Goal: Obtain resource: Download file/media

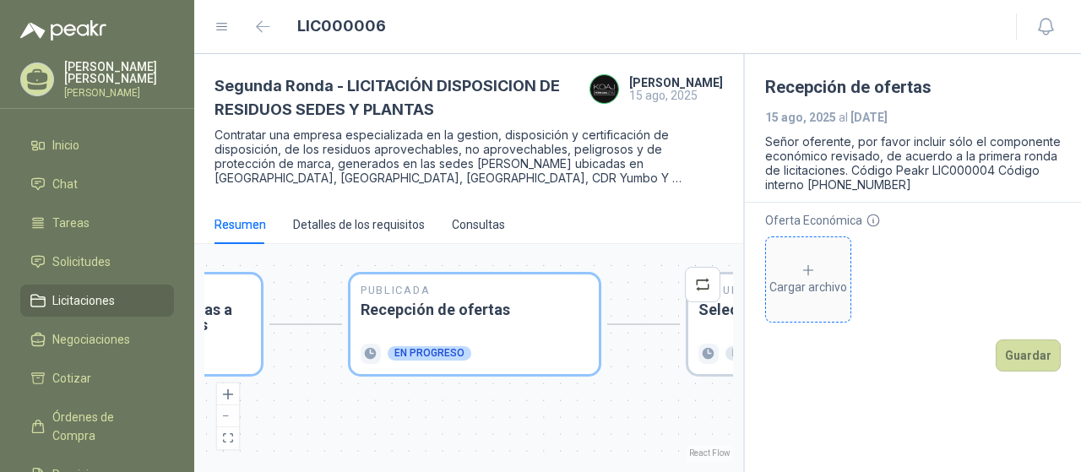
click at [809, 276] on icon at bounding box center [808, 270] width 15 height 15
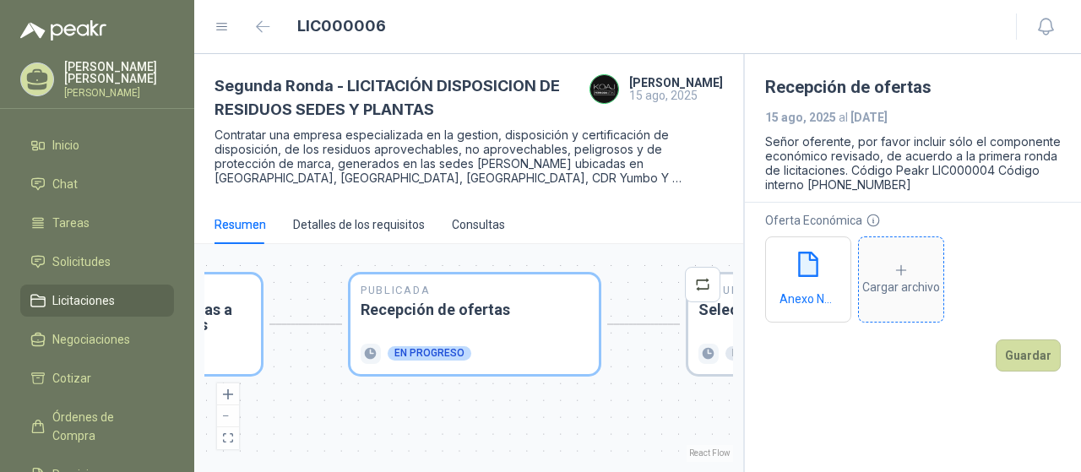
click at [882, 264] on div "Cargar archivo" at bounding box center [901, 280] width 78 height 34
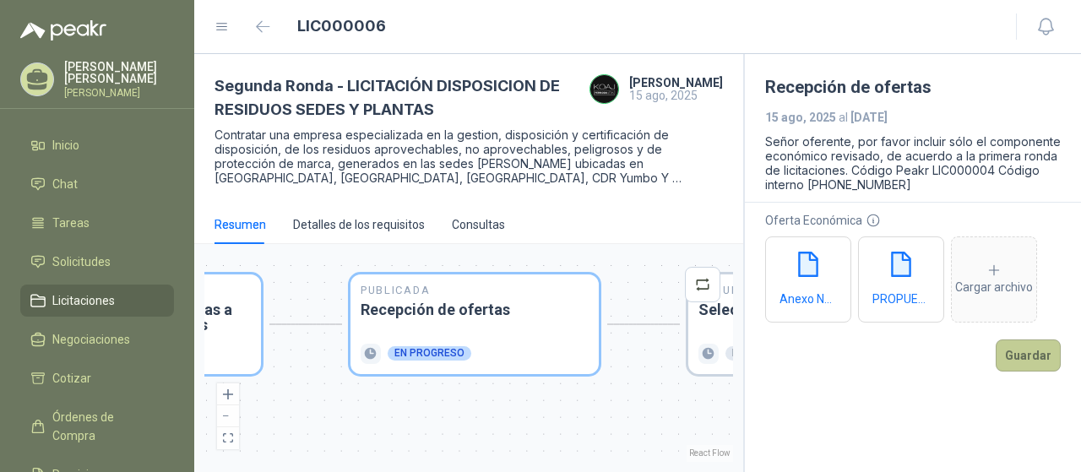
click at [1022, 352] on button "Guardar" at bounding box center [1028, 355] width 65 height 32
click at [1029, 347] on button "Guardar" at bounding box center [1028, 355] width 65 height 32
click at [96, 278] on link "Solicitudes" at bounding box center [97, 262] width 154 height 32
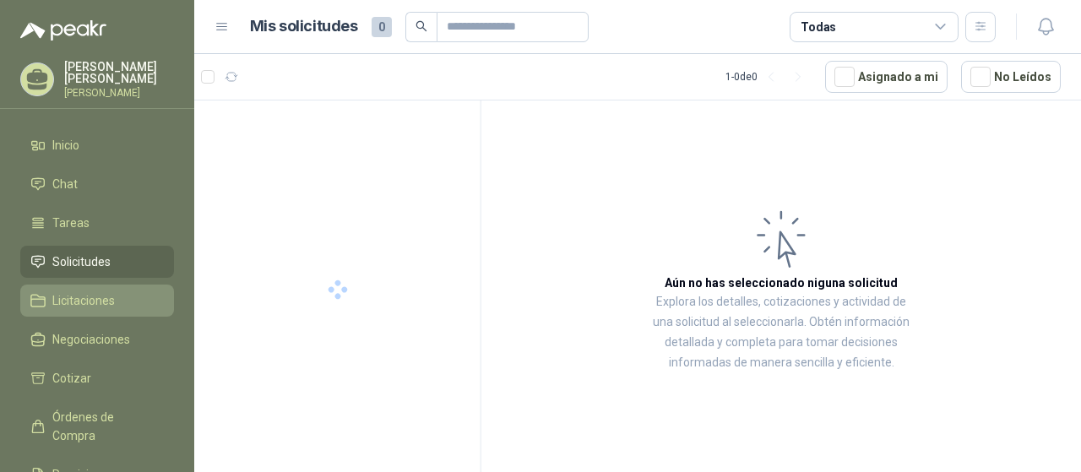
click at [103, 303] on span "Licitaciones" at bounding box center [83, 300] width 62 height 19
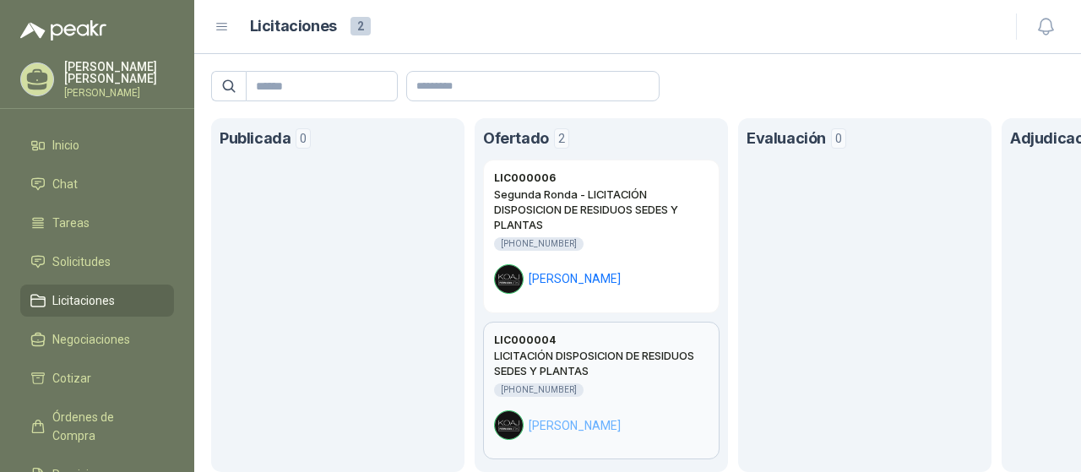
scroll to position [8, 0]
click at [654, 237] on div "[PHONE_NUMBER]" at bounding box center [601, 244] width 214 height 14
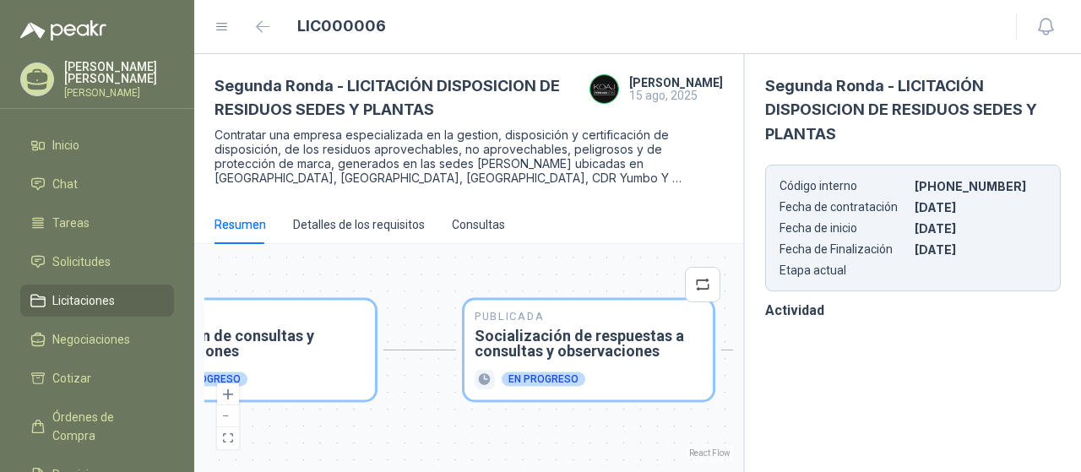
drag, startPoint x: 631, startPoint y: 436, endPoint x: 322, endPoint y: 399, distance: 311.3
click at [322, 399] on div "Publicada Envío de invitación a oferentes Finalizado Publicada Recepción de con…" at bounding box center [468, 358] width 529 height 208
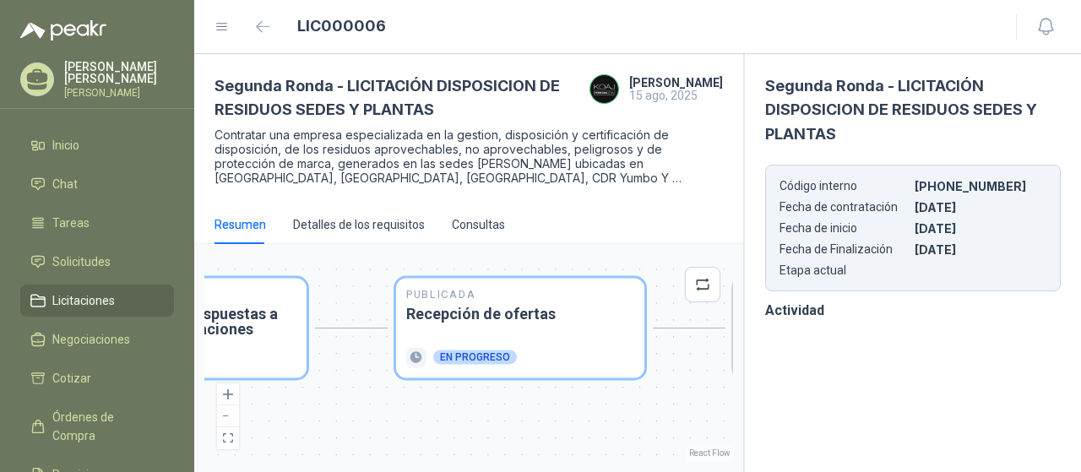
drag, startPoint x: 613, startPoint y: 411, endPoint x: 292, endPoint y: 400, distance: 321.1
click at [292, 400] on div "Publicada Envío de invitación a oferentes Finalizado Publicada Recepción de con…" at bounding box center [468, 358] width 529 height 208
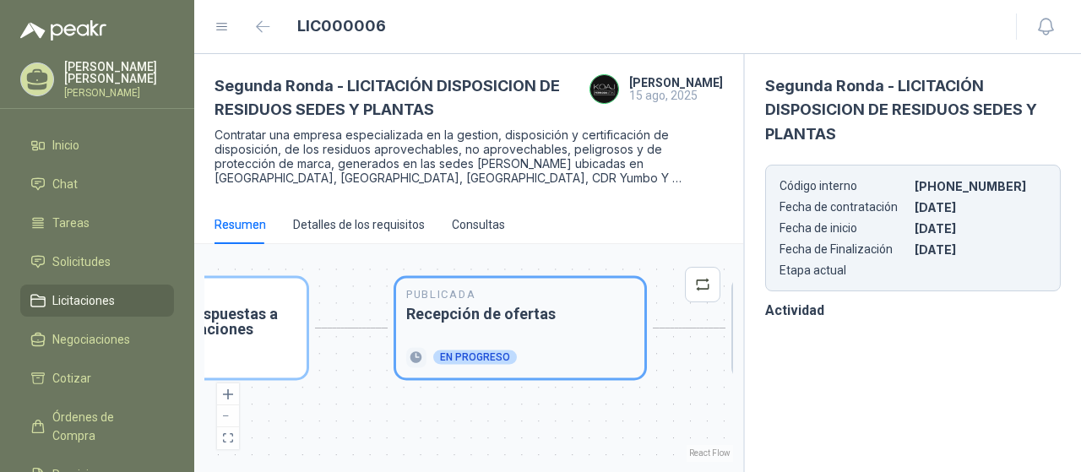
click at [522, 373] on div "Publicada Recepción de ofertas En progreso" at bounding box center [520, 328] width 248 height 100
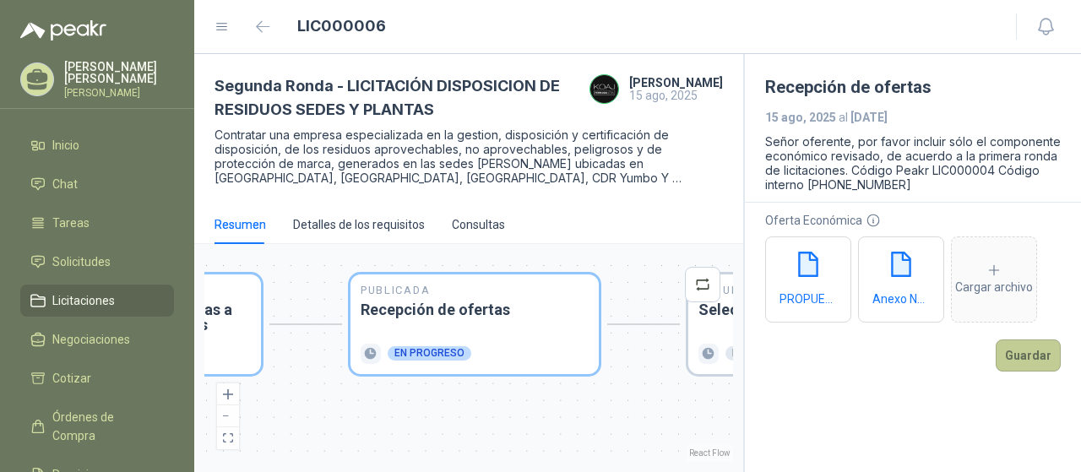
click at [1023, 348] on button "Guardar" at bounding box center [1028, 355] width 65 height 32
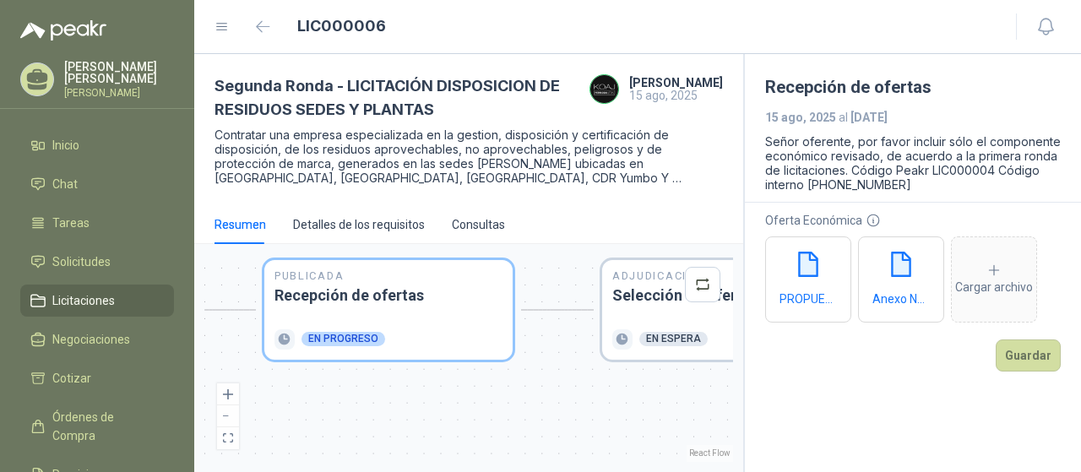
drag, startPoint x: 566, startPoint y: 407, endPoint x: 611, endPoint y: 372, distance: 57.1
click at [611, 372] on div "Publicada Envío de invitación a oferentes Finalizado Publicada Recepción de con…" at bounding box center [468, 358] width 529 height 208
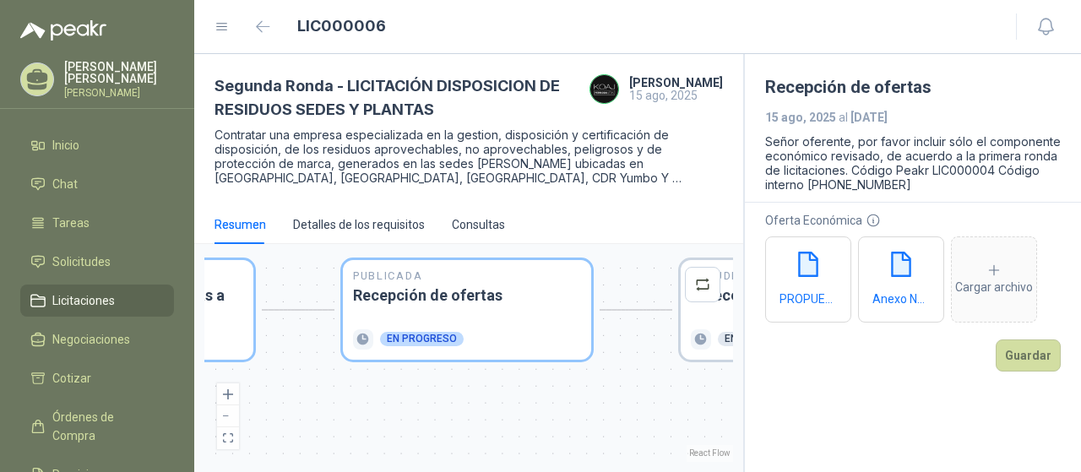
click at [83, 300] on link "Licitaciones" at bounding box center [97, 301] width 154 height 32
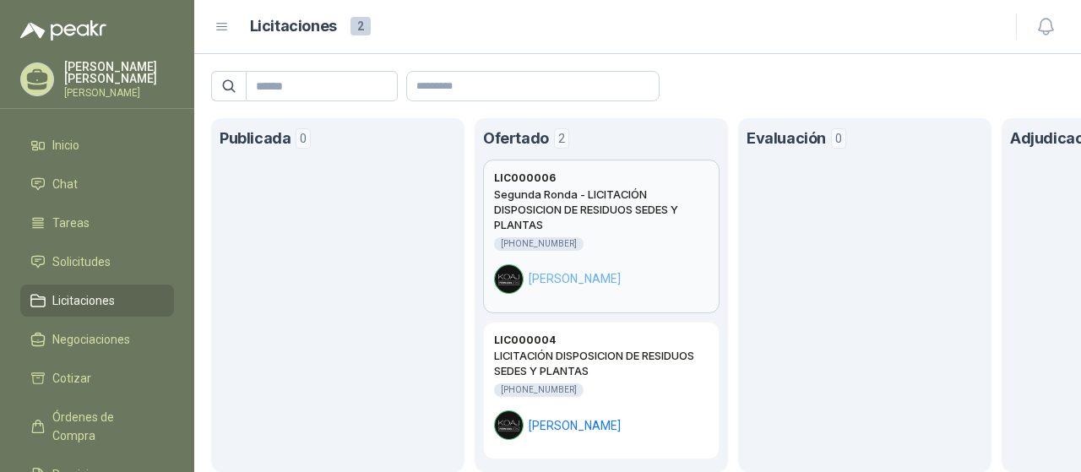
click at [579, 276] on div "[PERSON_NAME]" at bounding box center [601, 279] width 214 height 30
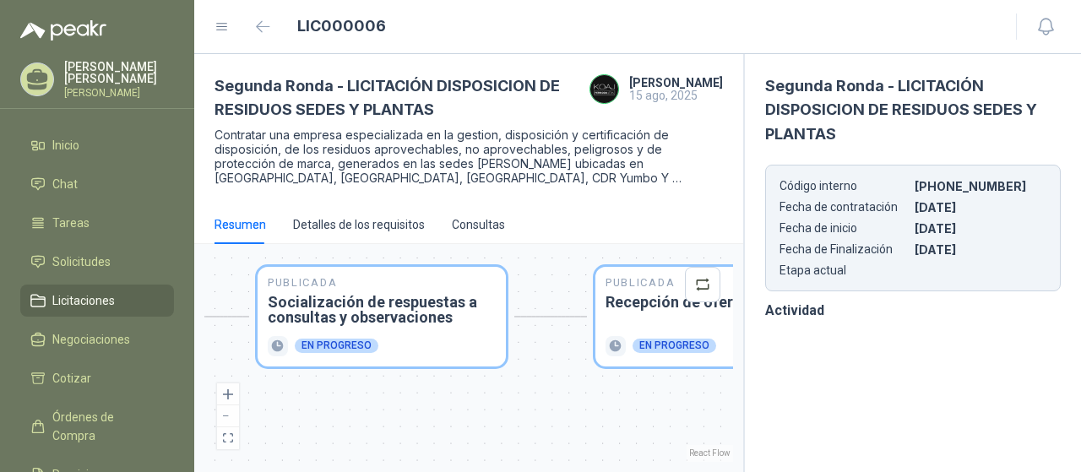
drag, startPoint x: 442, startPoint y: 389, endPoint x: 214, endPoint y: 378, distance: 228.3
click at [214, 378] on div "Publicada Envío de invitación a oferentes Finalizado Publicada Recepción de con…" at bounding box center [468, 358] width 529 height 208
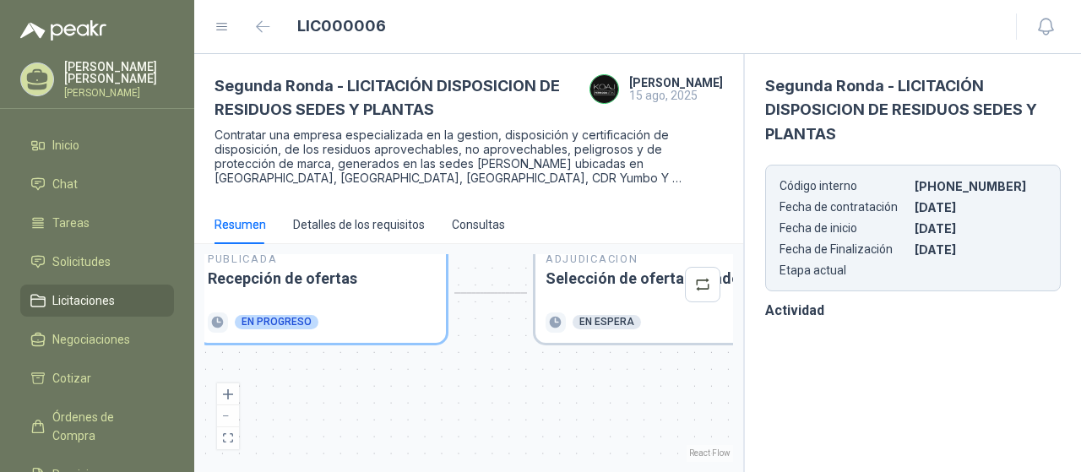
drag, startPoint x: 562, startPoint y: 391, endPoint x: 172, endPoint y: 367, distance: 390.8
click at [172, 367] on div "[PERSON_NAME] [PERSON_NAME] Inicio Chat Tareas Solicitudes Licitaciones Negocia…" at bounding box center [540, 236] width 1081 height 472
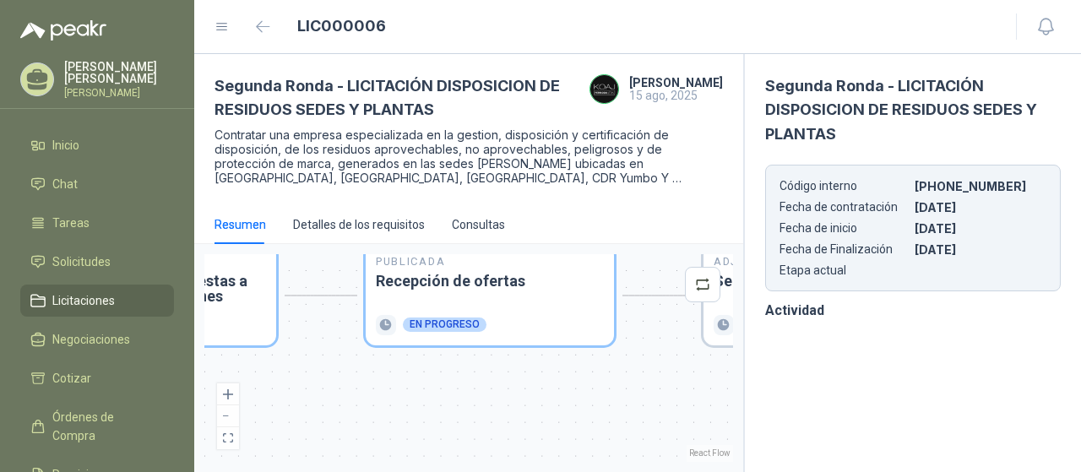
drag, startPoint x: 525, startPoint y: 379, endPoint x: 708, endPoint y: 382, distance: 183.3
click at [708, 382] on div "Publicada Envío de invitación a oferentes Finalizado Publicada Recepción de con…" at bounding box center [468, 358] width 529 height 208
click at [529, 310] on div "Publicada Recepción de ofertas En progreso" at bounding box center [490, 295] width 228 height 79
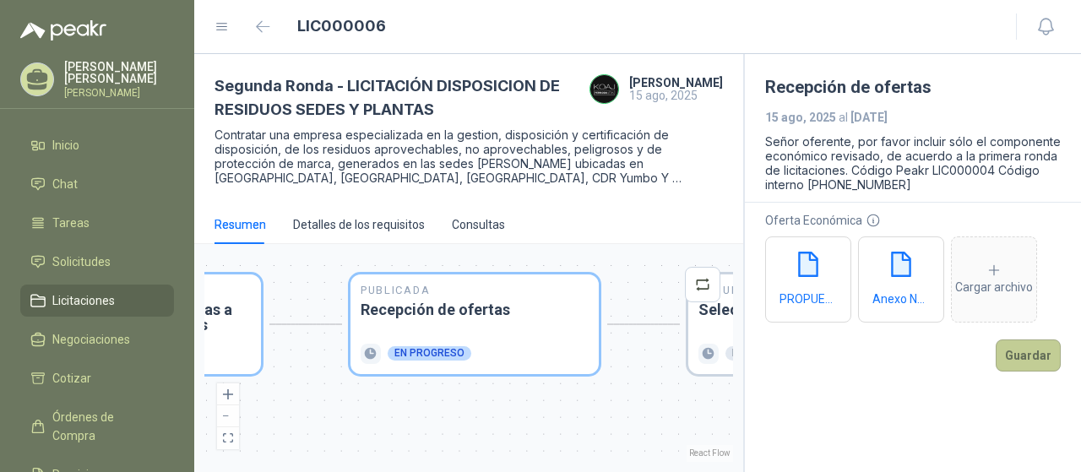
click at [1020, 347] on button "Guardar" at bounding box center [1028, 355] width 65 height 32
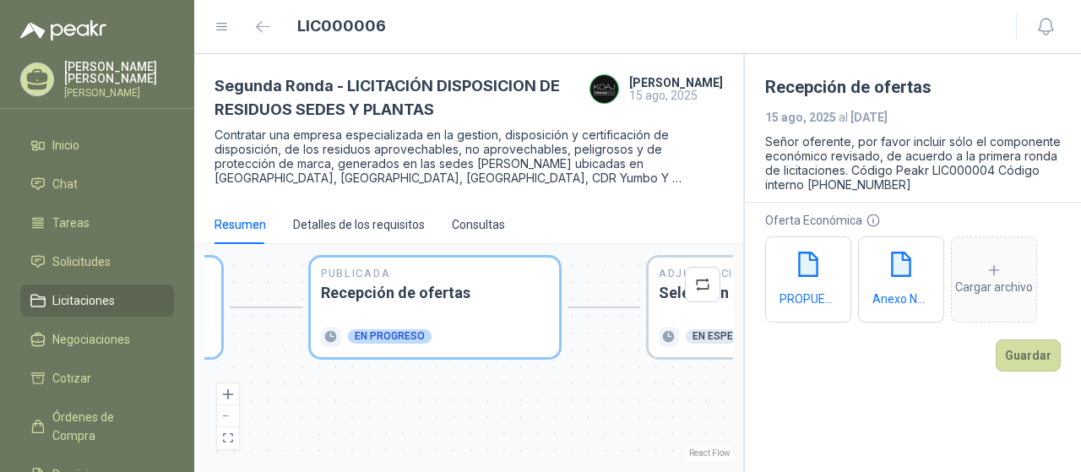
drag, startPoint x: 577, startPoint y: 408, endPoint x: 537, endPoint y: 391, distance: 43.1
click at [537, 391] on div "Publicada Envío de invitación a oferentes Finalizado Publicada Recepción de con…" at bounding box center [468, 358] width 529 height 208
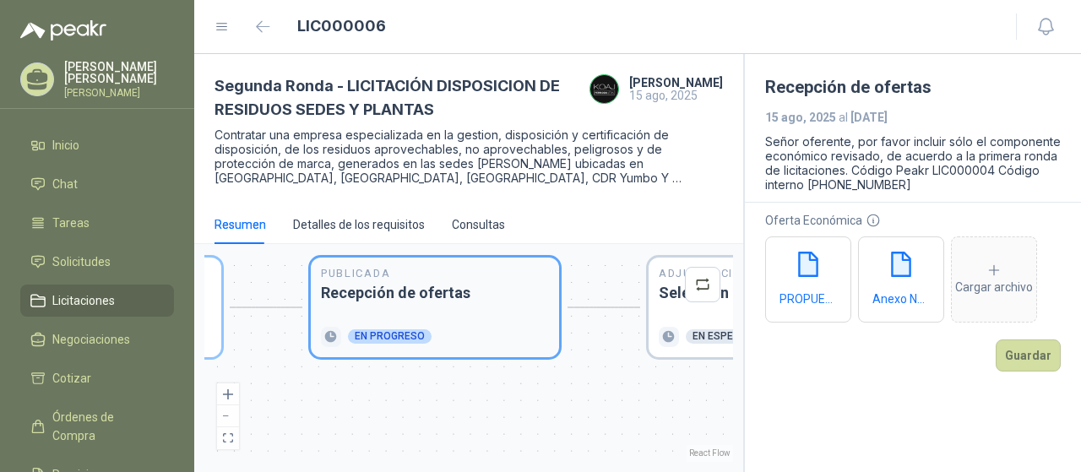
click at [442, 349] on div "Publicada Recepción de ofertas En progreso" at bounding box center [435, 308] width 248 height 100
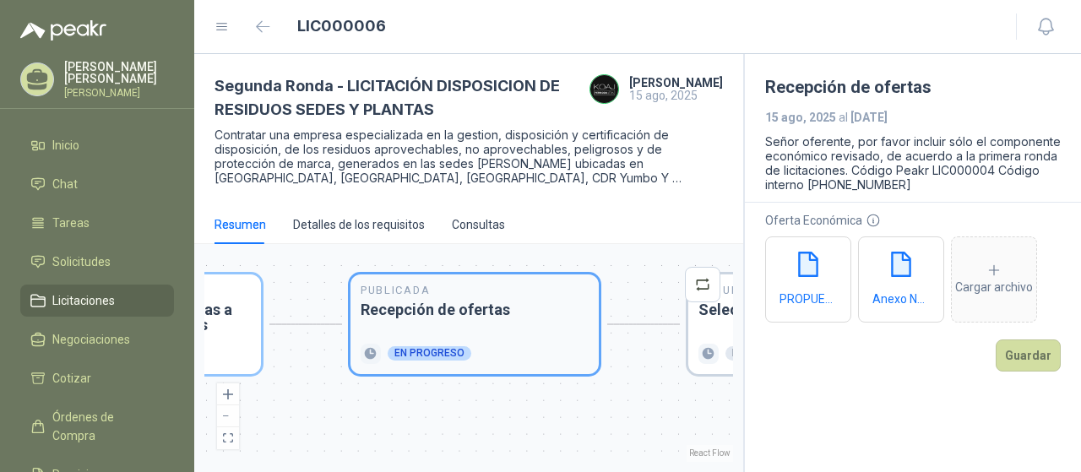
click at [442, 346] on div "En progreso" at bounding box center [430, 353] width 84 height 14
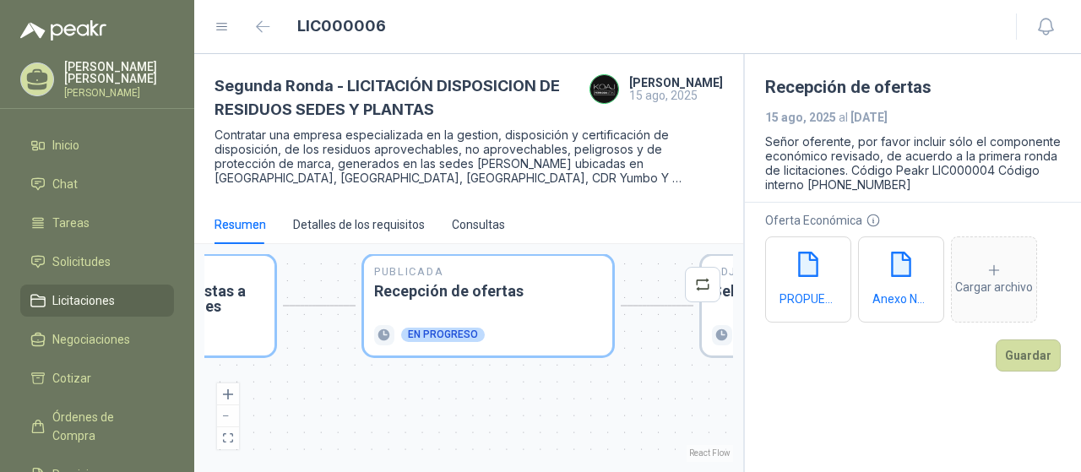
drag, startPoint x: 581, startPoint y: 418, endPoint x: 594, endPoint y: 399, distance: 23.0
click at [594, 399] on div "Publicada Envío de invitación a oferentes Finalizado Publicada Recepción de con…" at bounding box center [468, 358] width 529 height 208
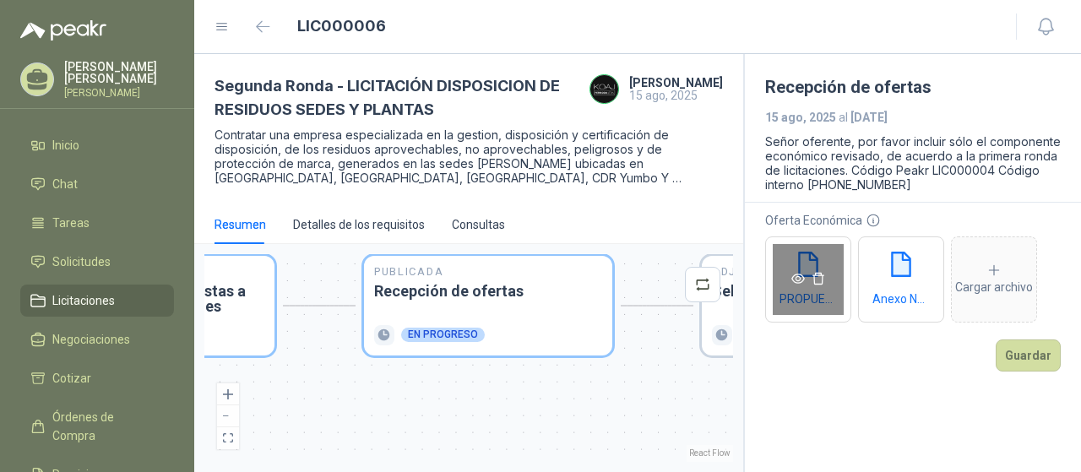
click at [798, 277] on icon "eye" at bounding box center [798, 279] width 14 height 14
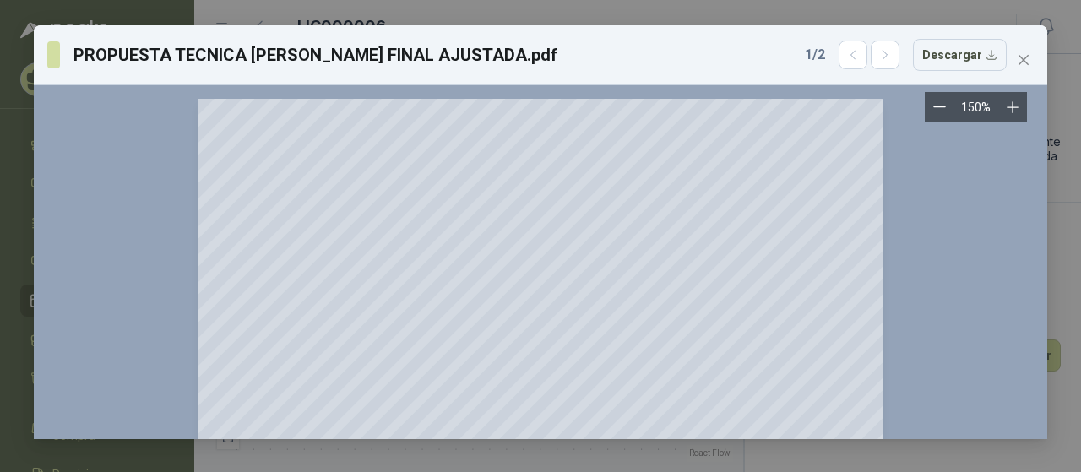
scroll to position [338, 0]
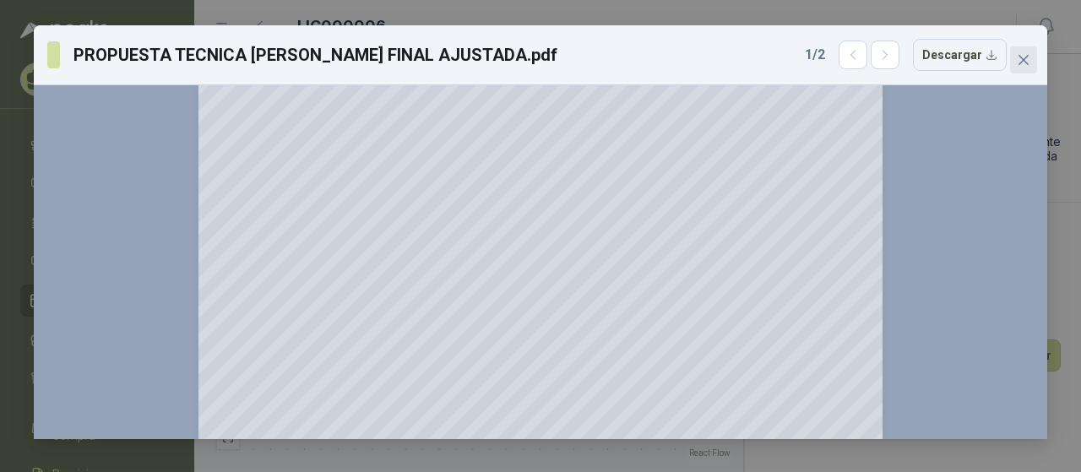
click at [1024, 55] on icon "close" at bounding box center [1024, 60] width 14 height 14
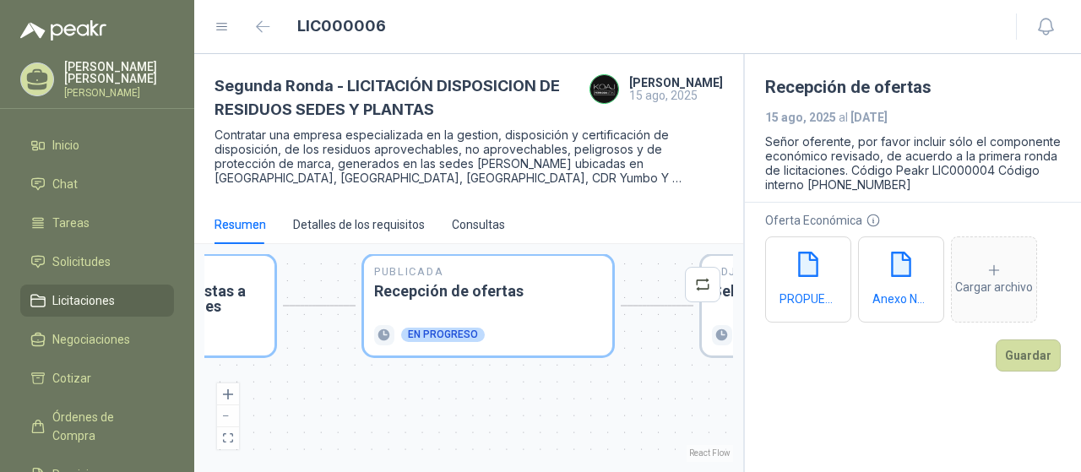
click at [1029, 60] on div "PROPUESTA TECNICA [PERSON_NAME] FINAL AJUSTADA.pdf 1 / 2 Descargar 150 %" at bounding box center [540, 236] width 1081 height 472
click at [1062, 199] on div "PROPUESTA TECNICA [PERSON_NAME] FINAL AJUSTADA.pdf 1 / 2 Descargar 150 %" at bounding box center [540, 236] width 1081 height 472
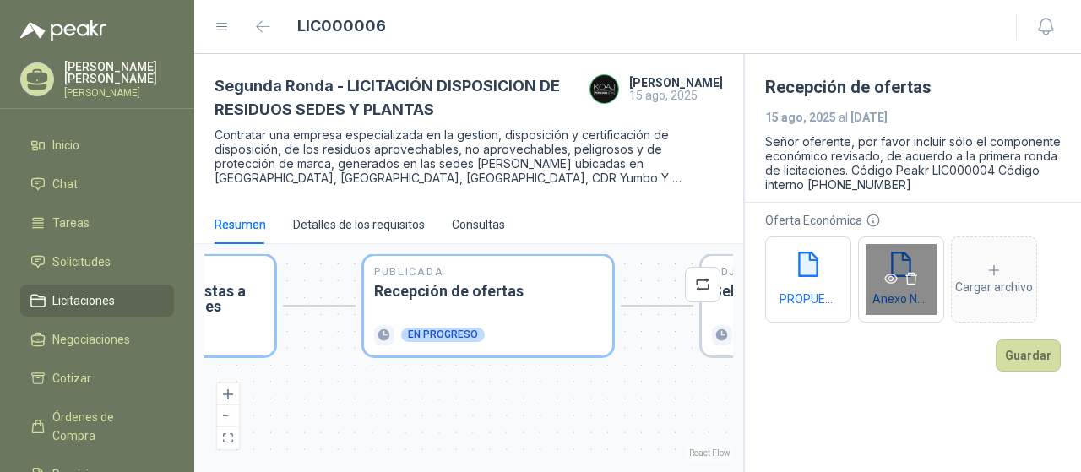
click at [890, 274] on icon "eye" at bounding box center [891, 279] width 14 height 10
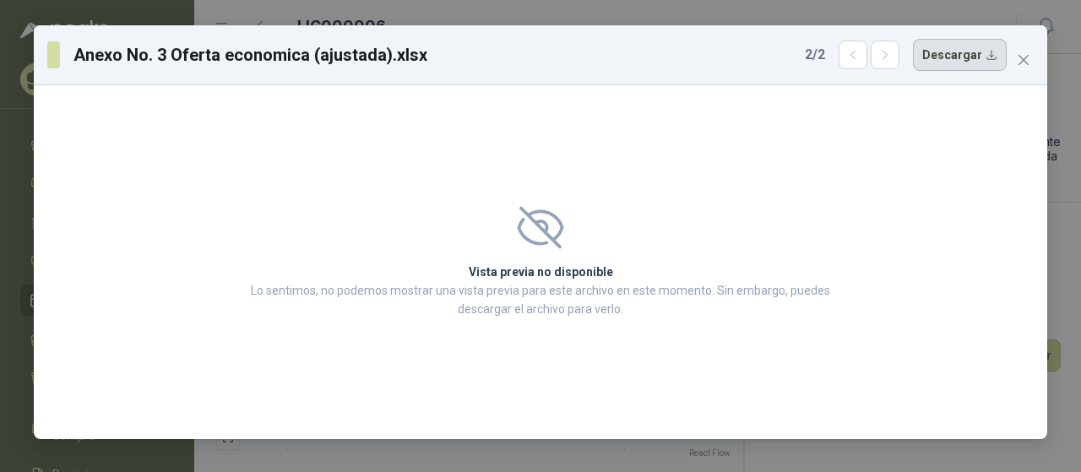
click at [964, 60] on button "Descargar" at bounding box center [960, 55] width 94 height 32
